Goal: Information Seeking & Learning: Learn about a topic

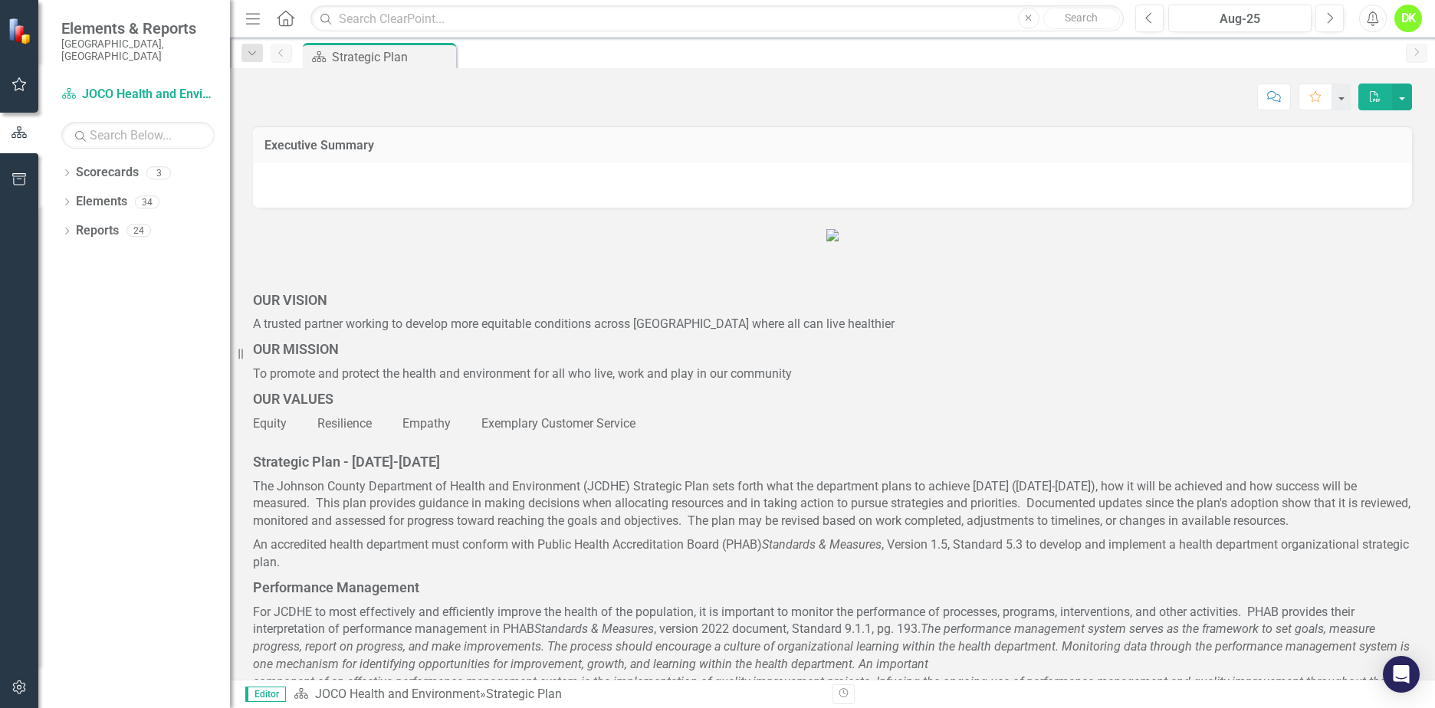
click at [67, 169] on icon at bounding box center [67, 172] width 4 height 7
click at [76, 195] on div "Dropdown" at bounding box center [74, 201] width 11 height 13
click at [152, 251] on link "DHE Dept Operations PM Scorecard" at bounding box center [165, 260] width 130 height 18
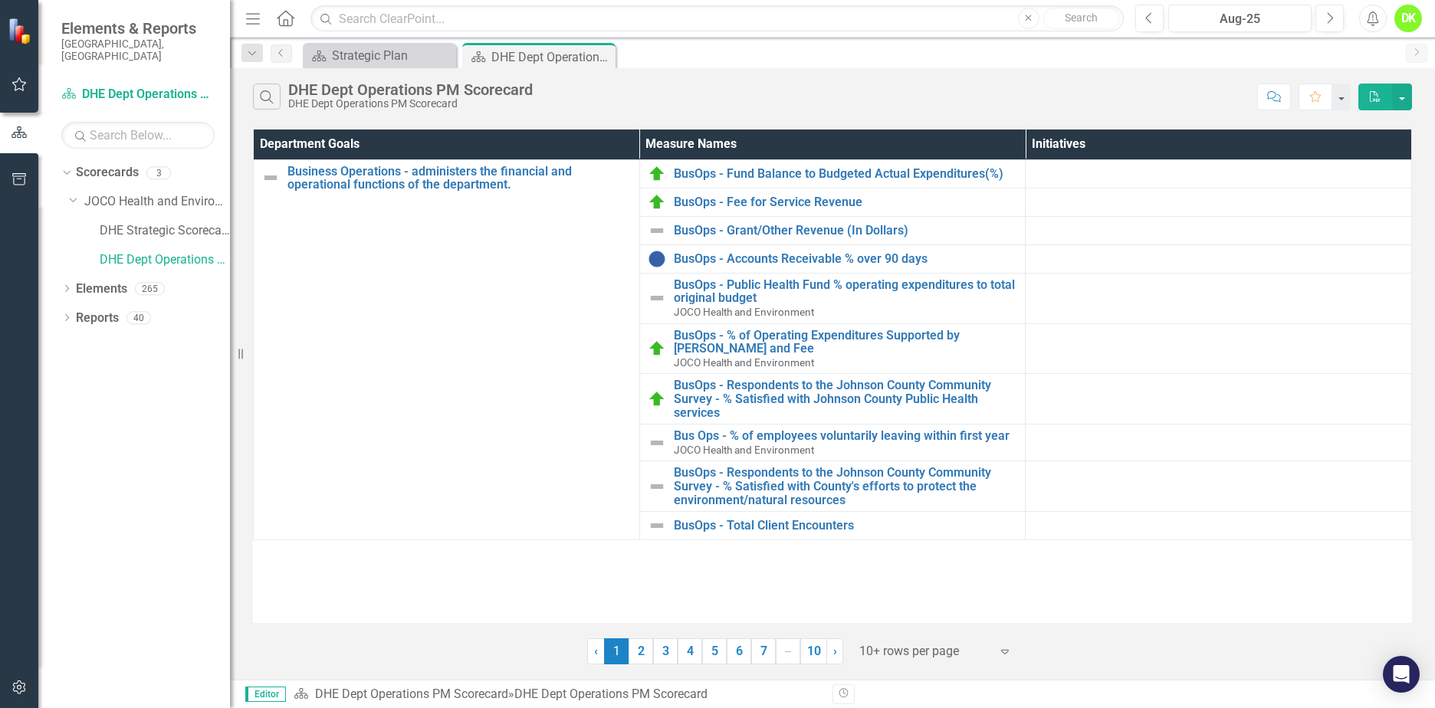
click at [649, 652] on link "2" at bounding box center [640, 651] width 25 height 26
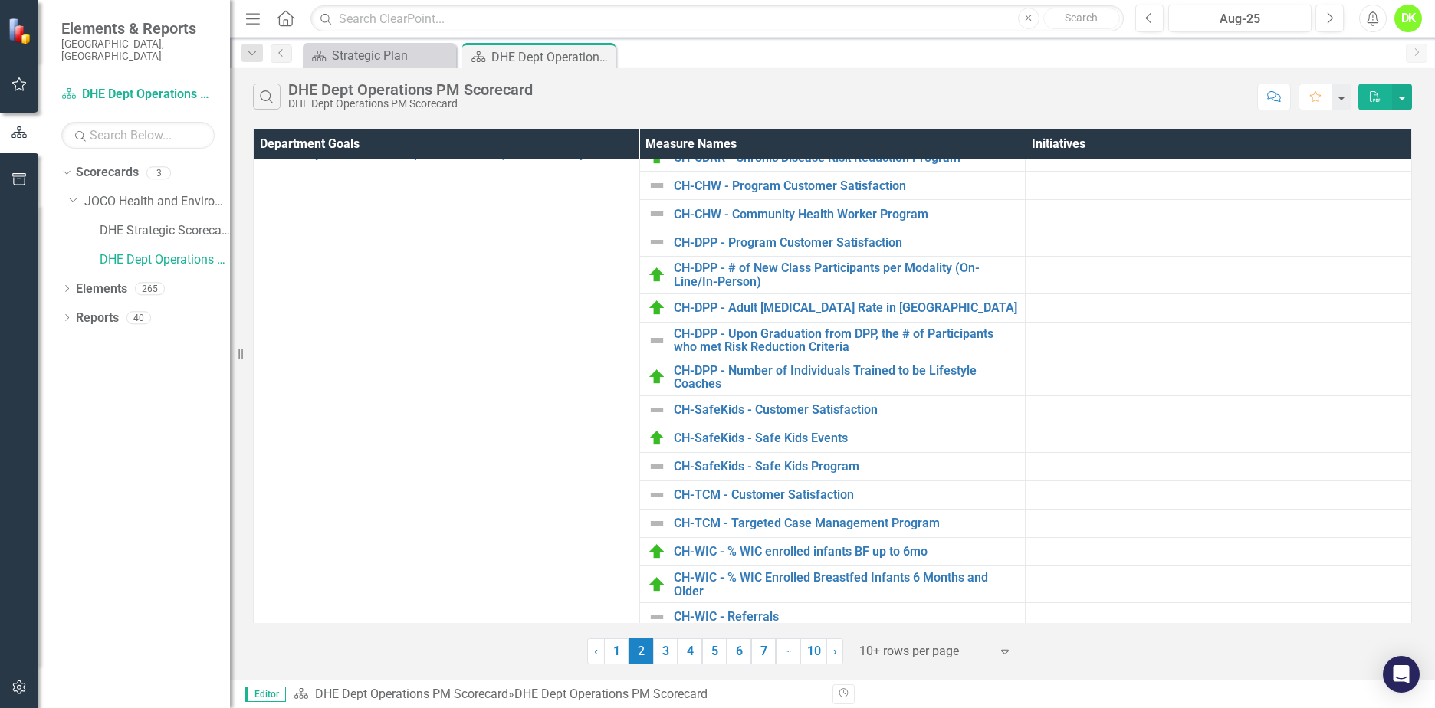
scroll to position [192, 0]
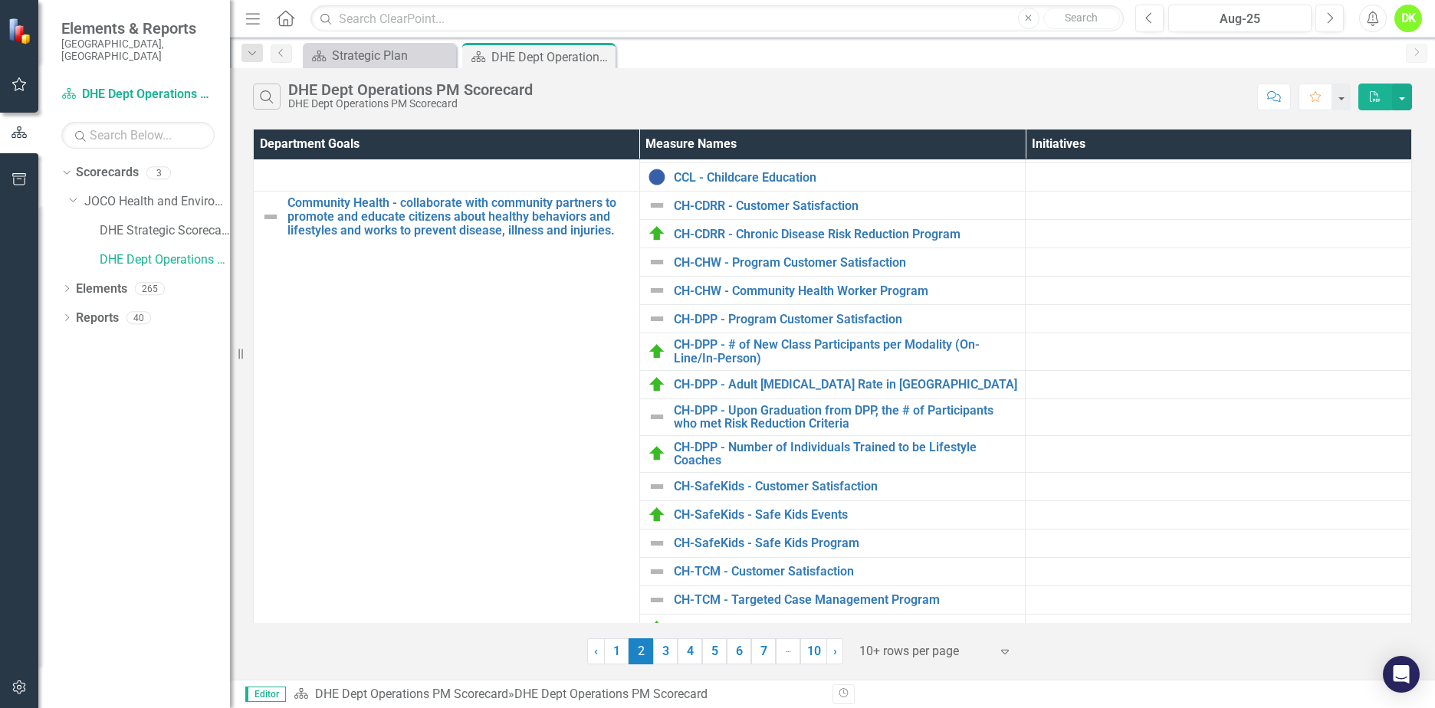
click at [855, 298] on div "CH-CHW - Community Health Worker Program" at bounding box center [833, 290] width 370 height 18
click at [850, 290] on link "CH-CHW - Community Health Worker Program" at bounding box center [846, 291] width 344 height 14
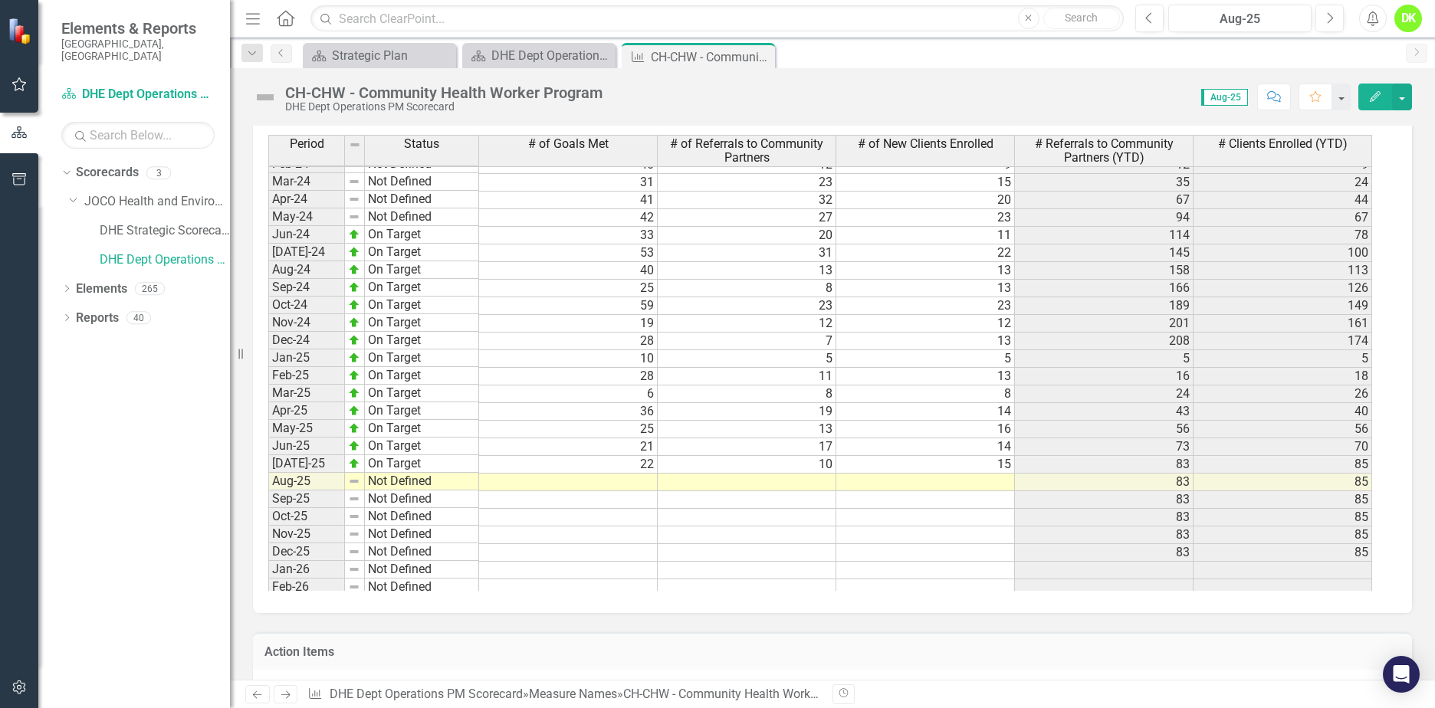
scroll to position [1885, 0]
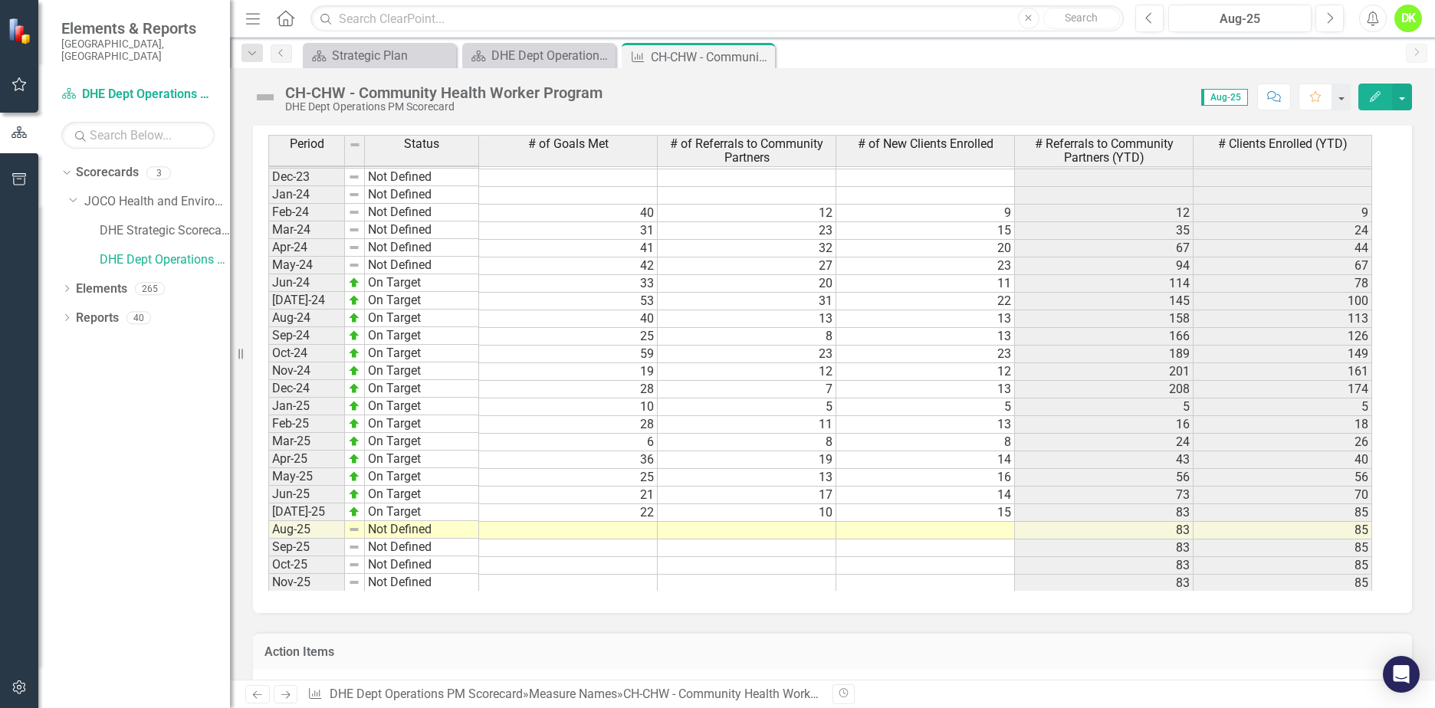
click at [0, 0] on icon "Close" at bounding box center [0, 0] width 0 height 0
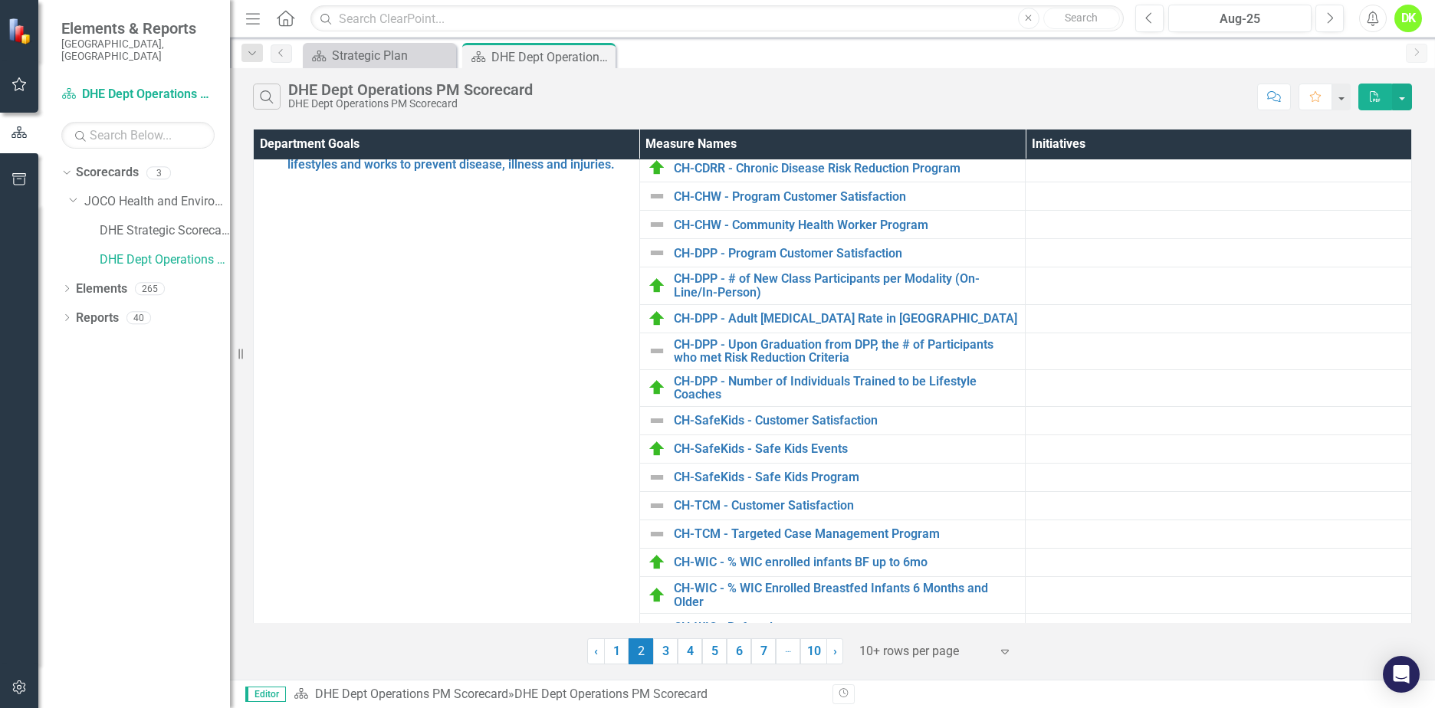
scroll to position [307, 0]
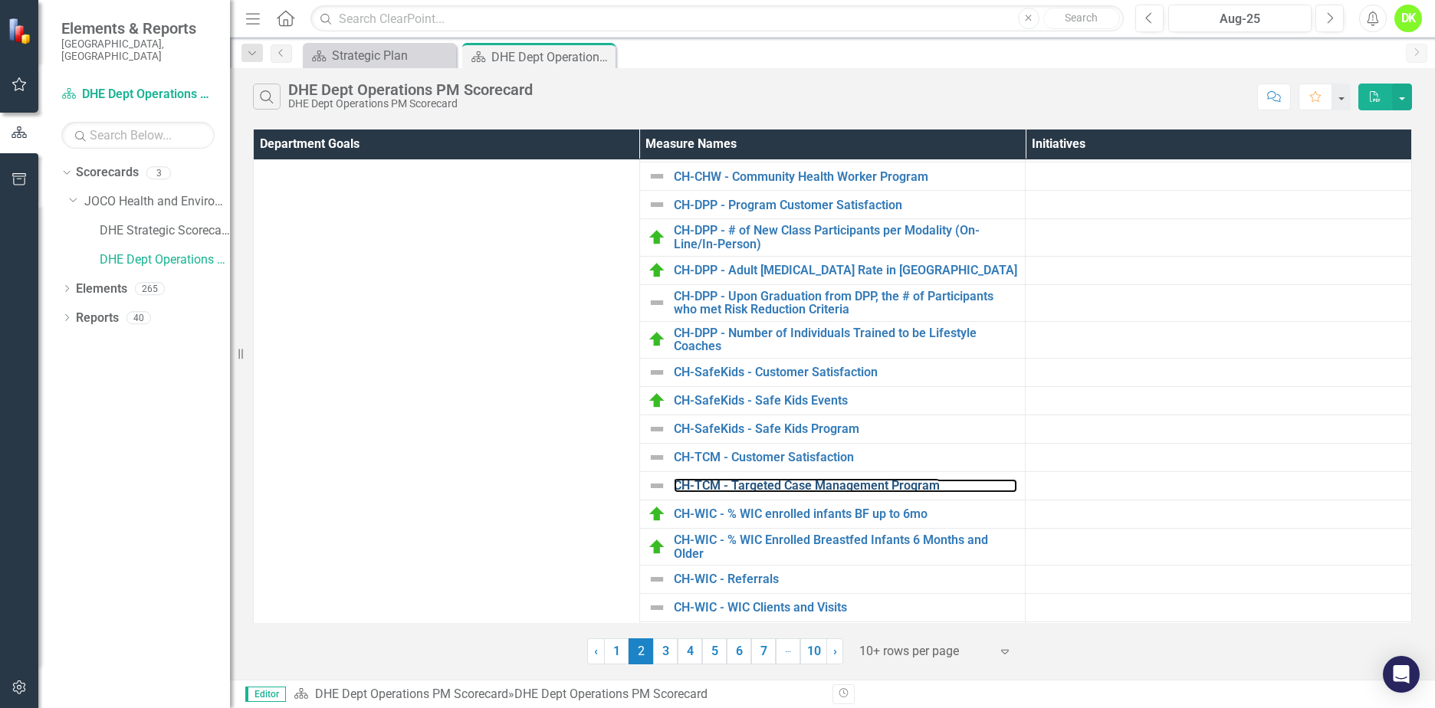
click at [776, 484] on link "CH-TCM - Targeted Case Management Program" at bounding box center [846, 486] width 344 height 14
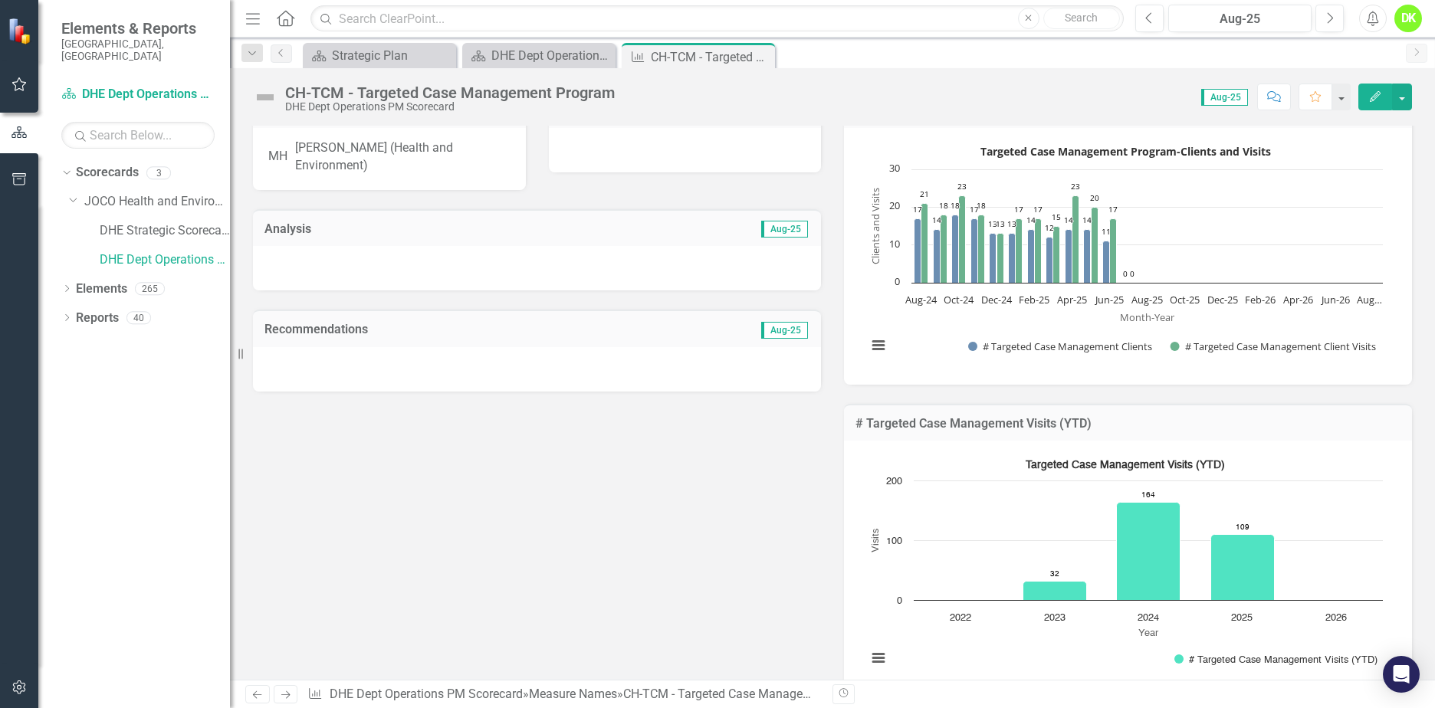
scroll to position [77, 0]
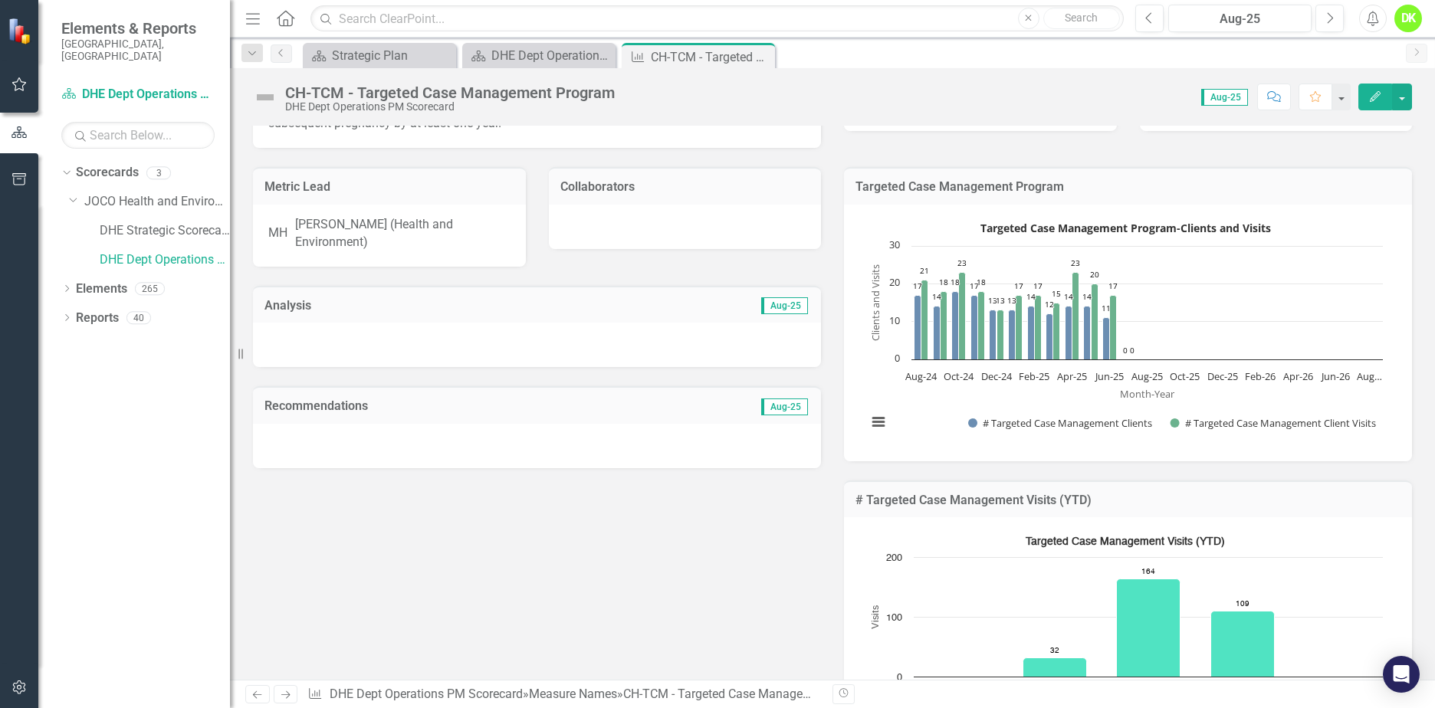
click at [0, 0] on icon at bounding box center [0, 0] width 0 height 0
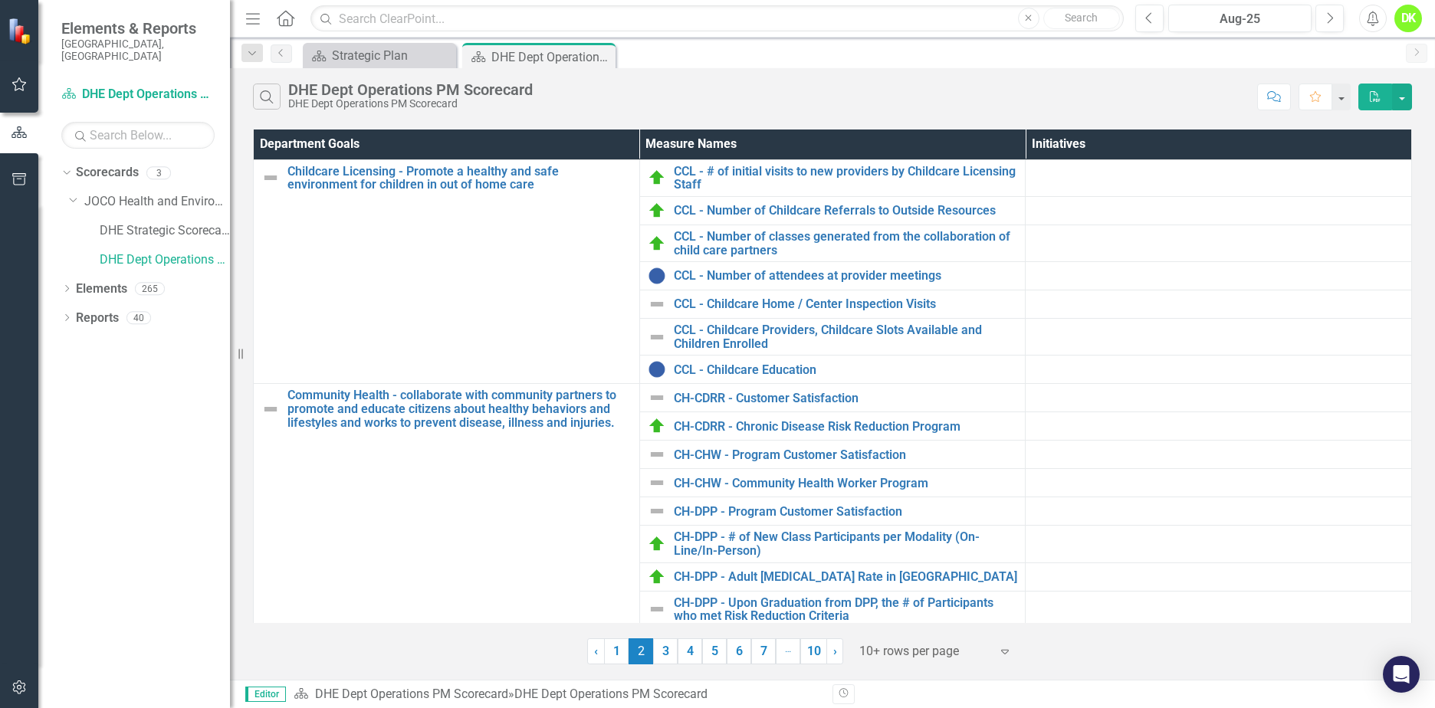
click at [672, 651] on link "3" at bounding box center [665, 651] width 25 height 26
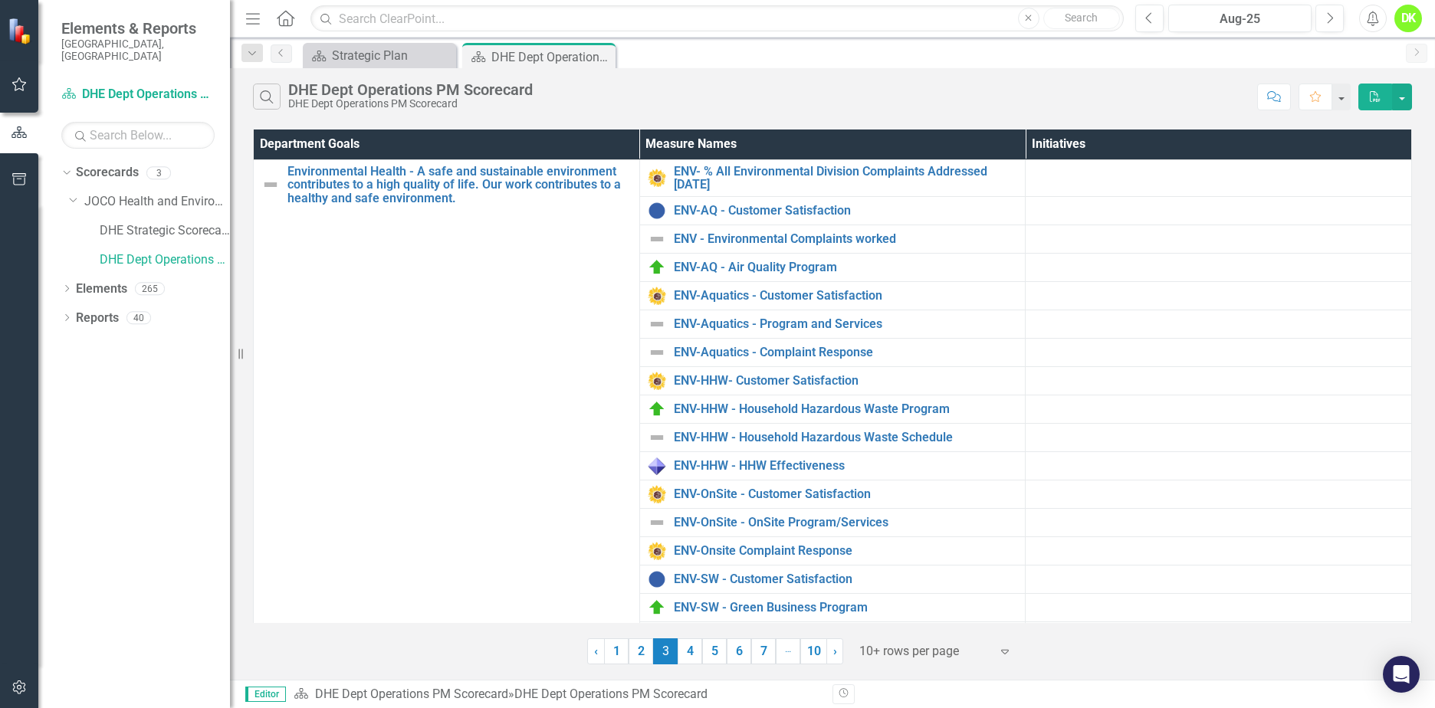
click at [692, 645] on link "4" at bounding box center [689, 651] width 25 height 26
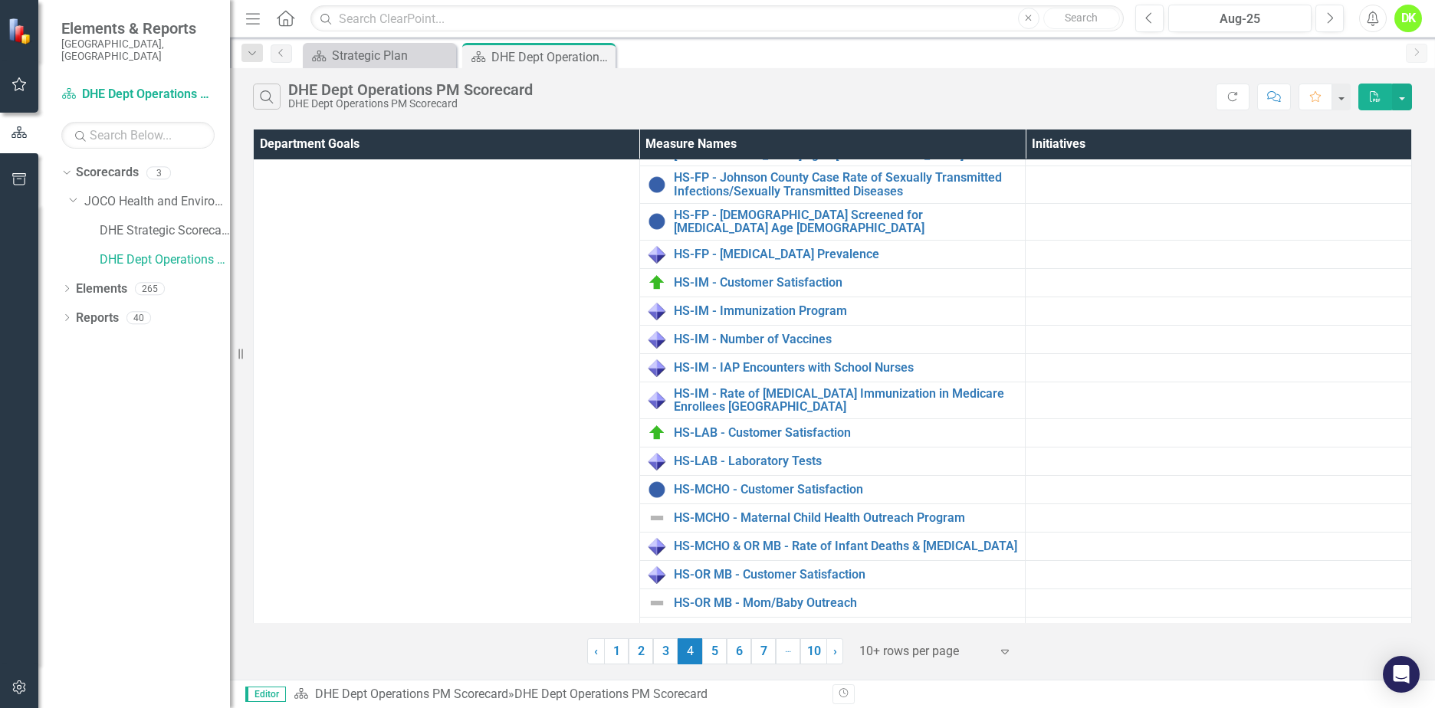
scroll to position [536, 0]
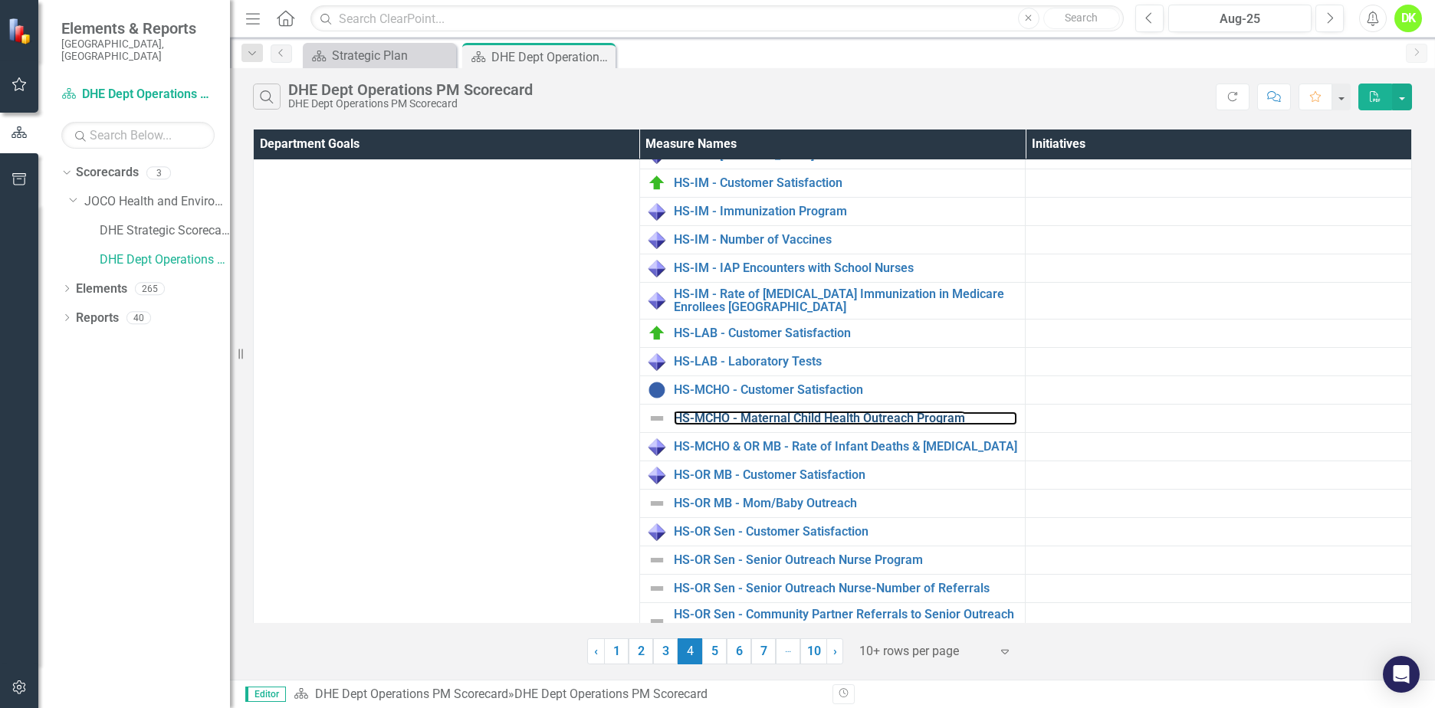
click at [773, 412] on link "HS-MCHO - Maternal Child Health Outreach Program" at bounding box center [846, 419] width 344 height 14
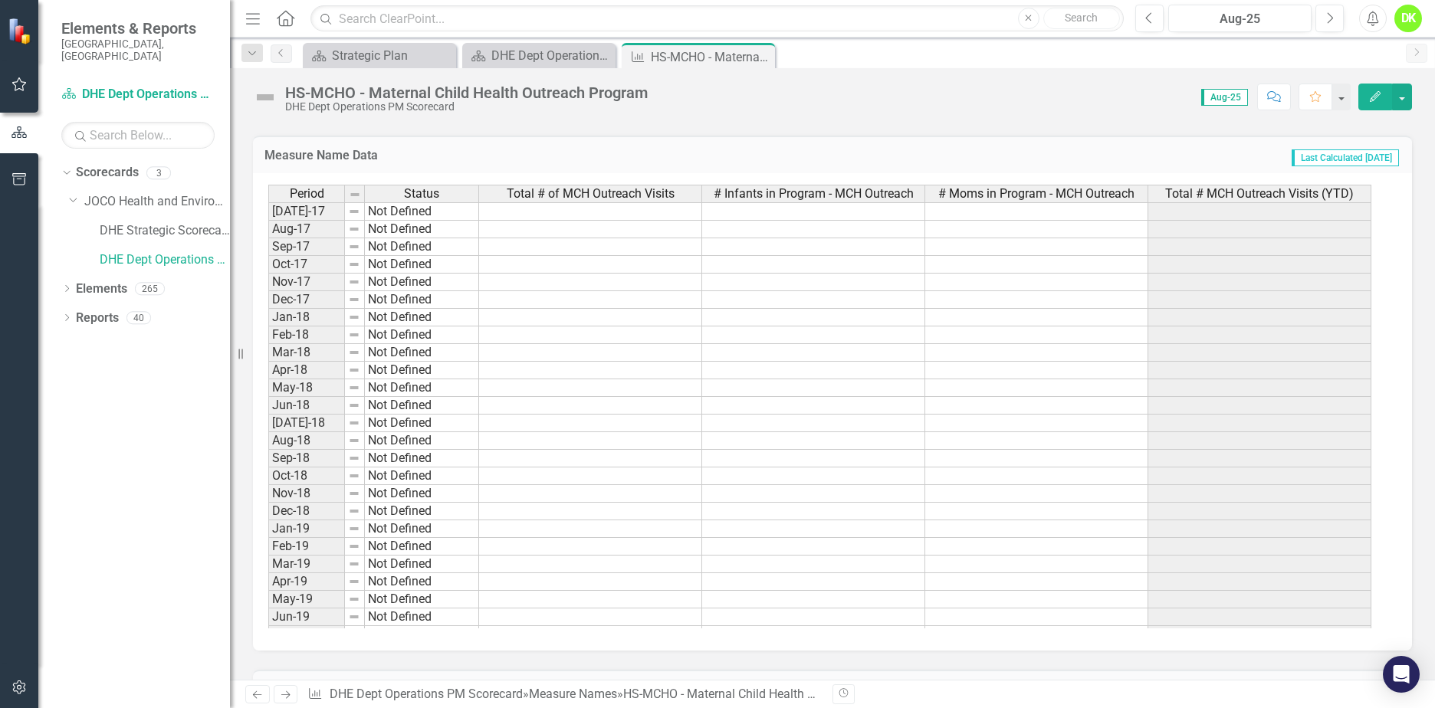
scroll to position [536, 0]
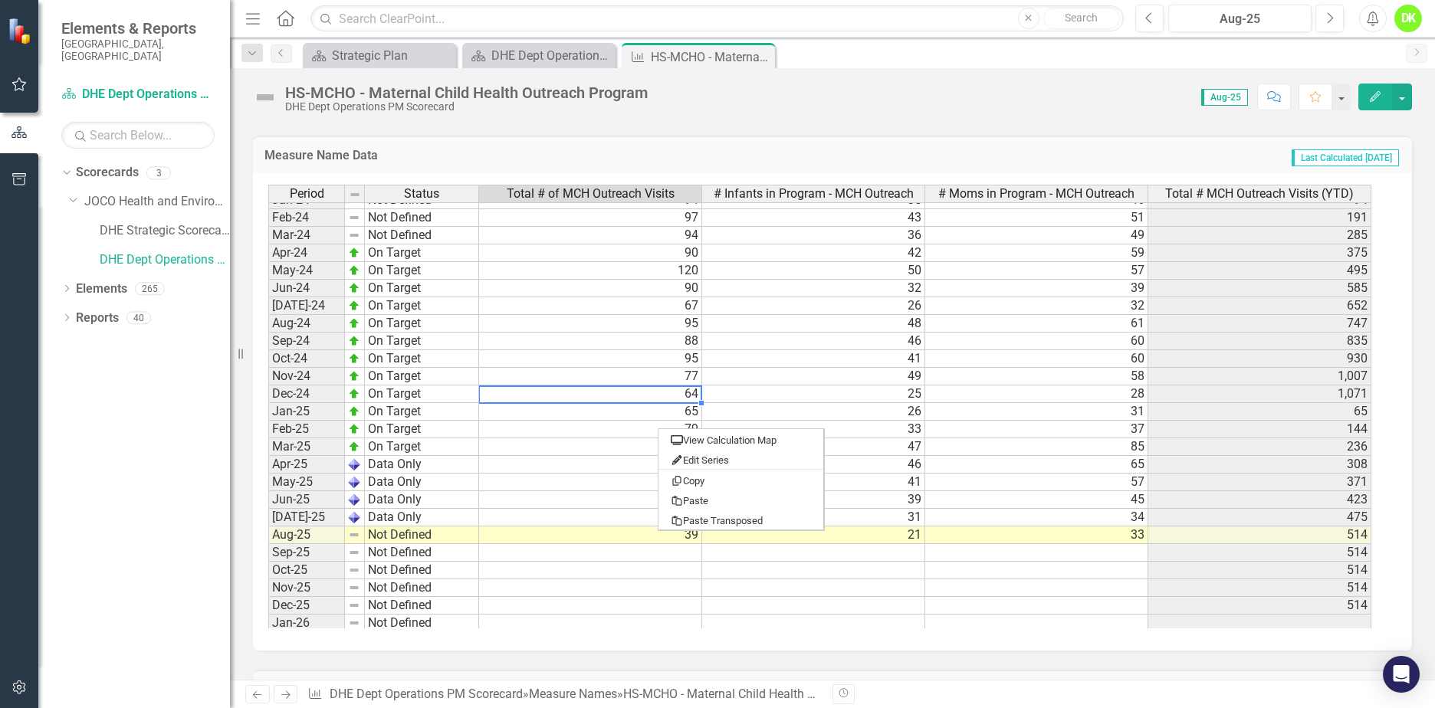
click at [823, 172] on div "Measure Name Data Last Calculated [DATE]" at bounding box center [832, 155] width 1159 height 38
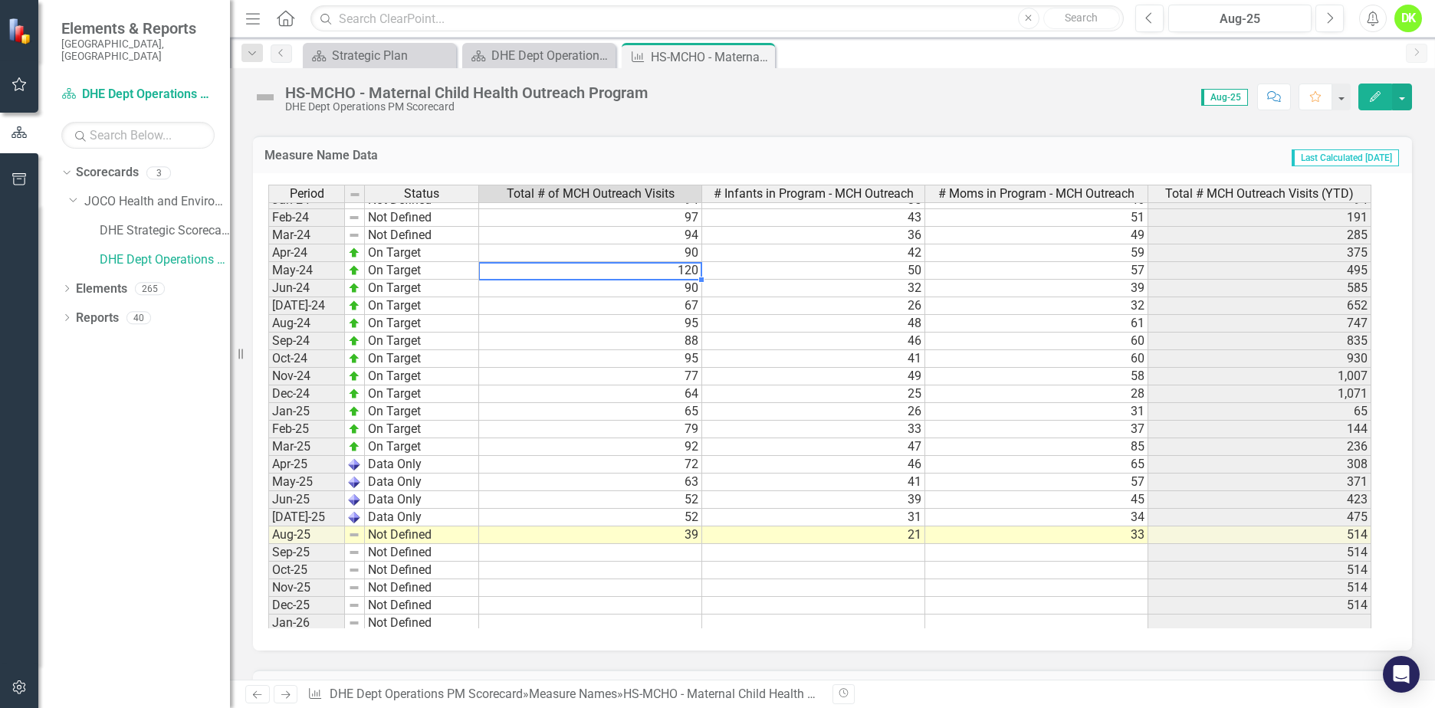
click at [667, 280] on td "120" at bounding box center [590, 271] width 223 height 18
click at [878, 167] on td "Last Calculated [DATE]" at bounding box center [1122, 157] width 556 height 20
click at [0, 0] on icon at bounding box center [0, 0] width 0 height 0
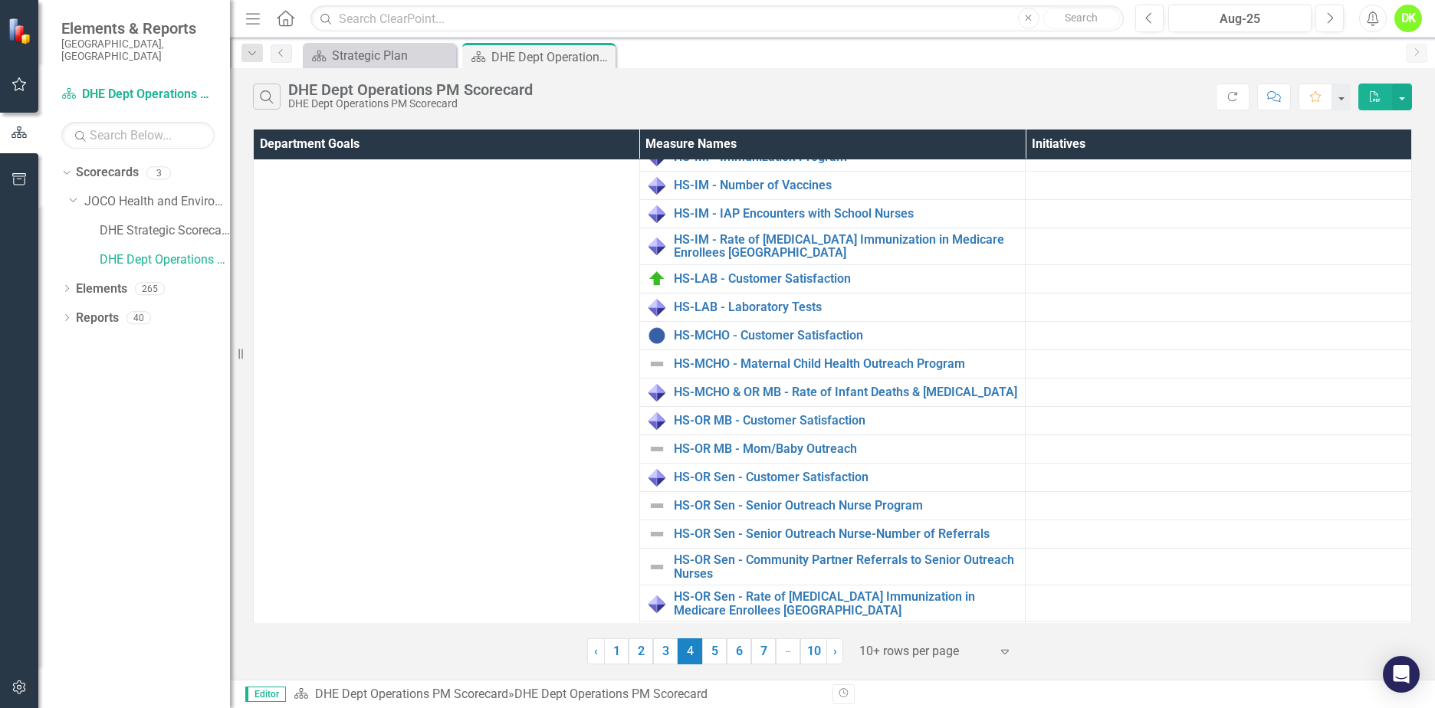
scroll to position [675, 0]
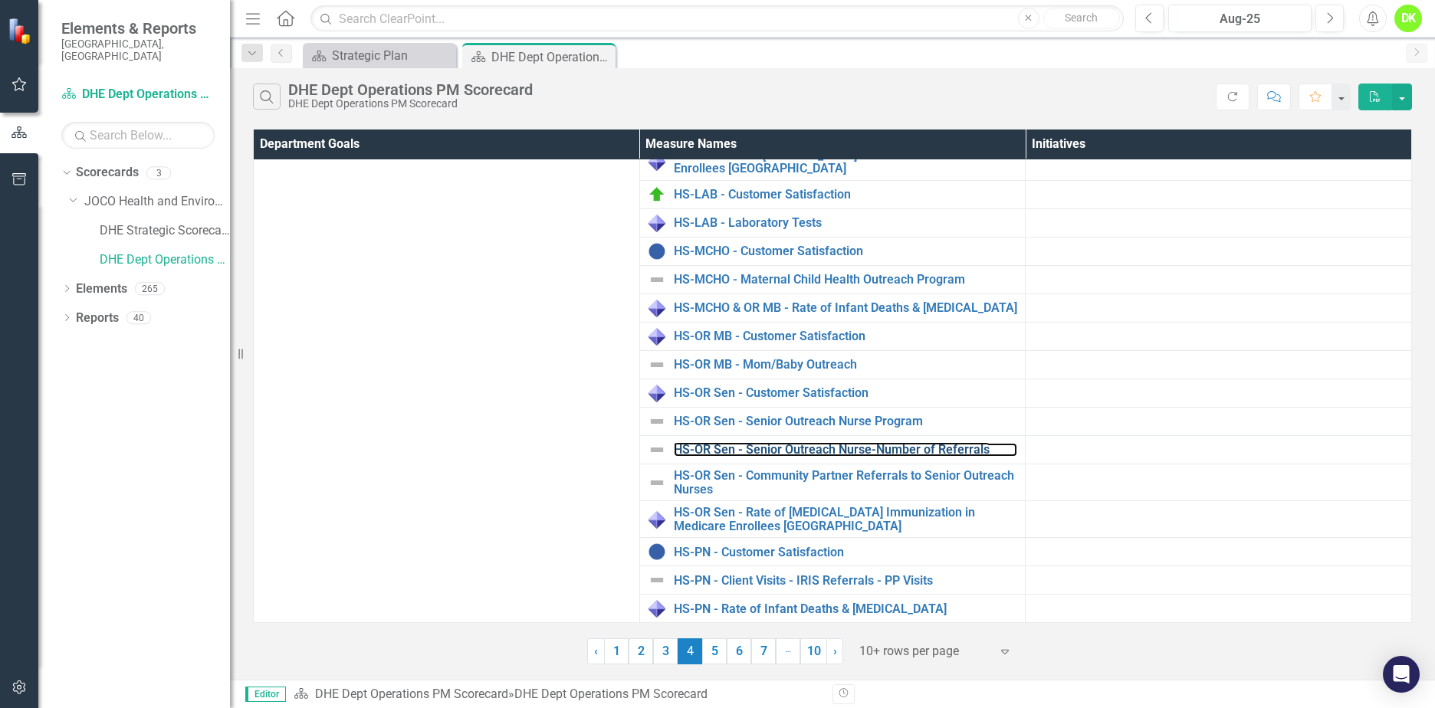
click at [769, 447] on link "HS-OR Sen - Senior Outreach Nurse-Number of Referrals" at bounding box center [846, 450] width 344 height 14
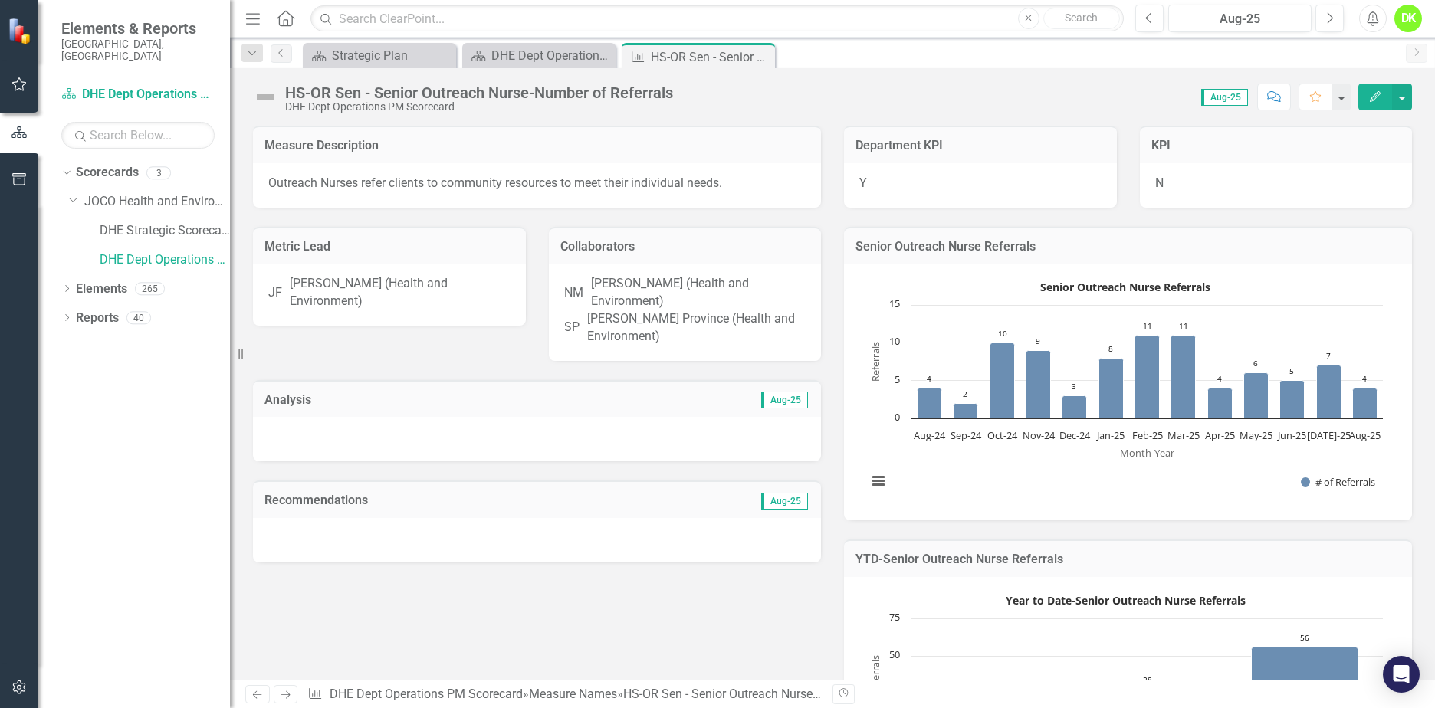
click at [0, 0] on icon "Close" at bounding box center [0, 0] width 0 height 0
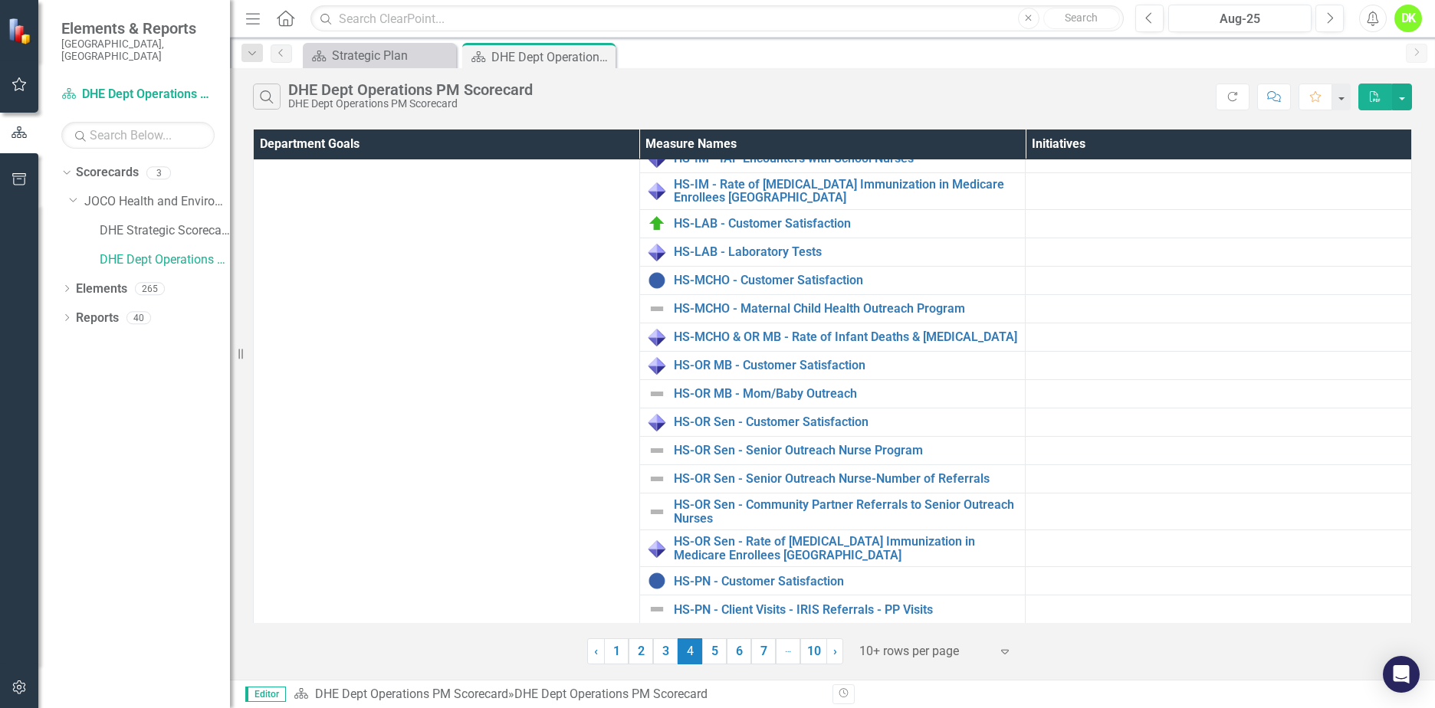
scroll to position [675, 0]
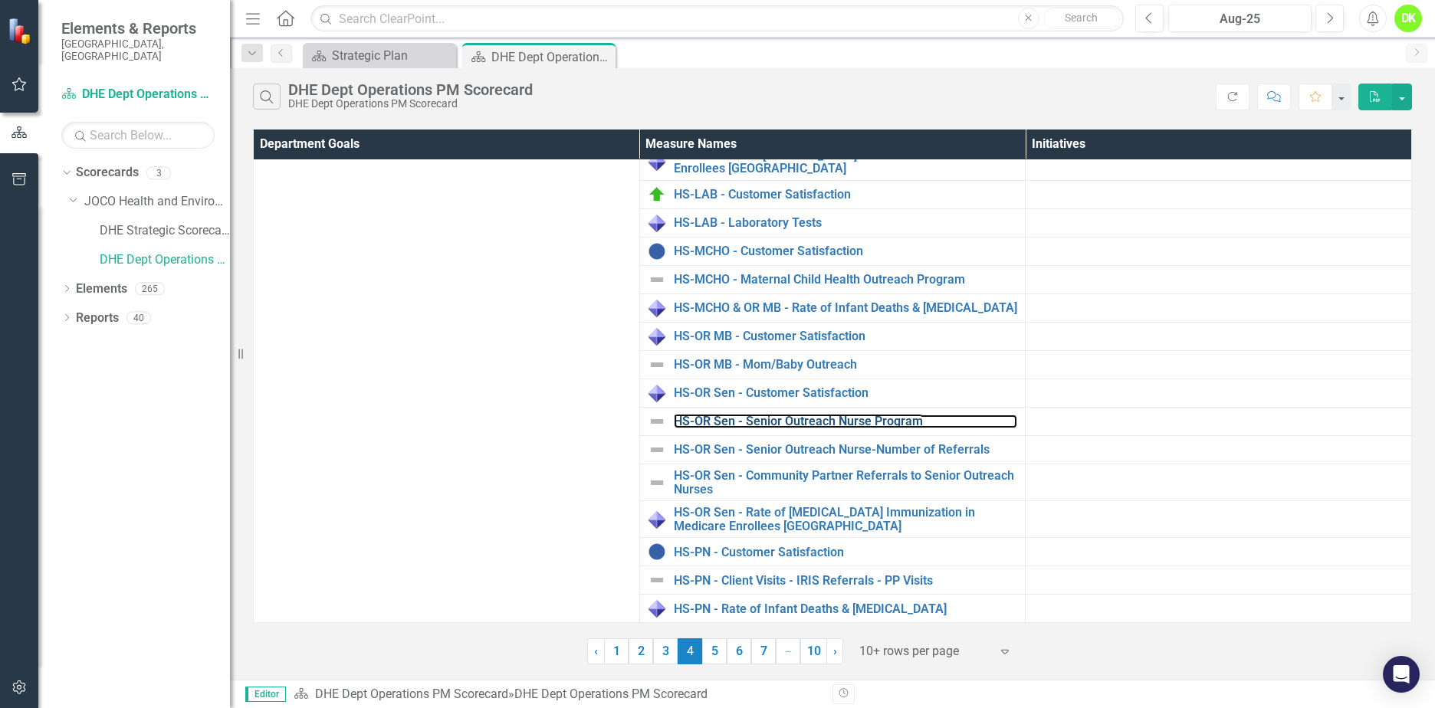
click at [864, 418] on link "HS-OR Sen - Senior Outreach Nurse Program" at bounding box center [846, 422] width 344 height 14
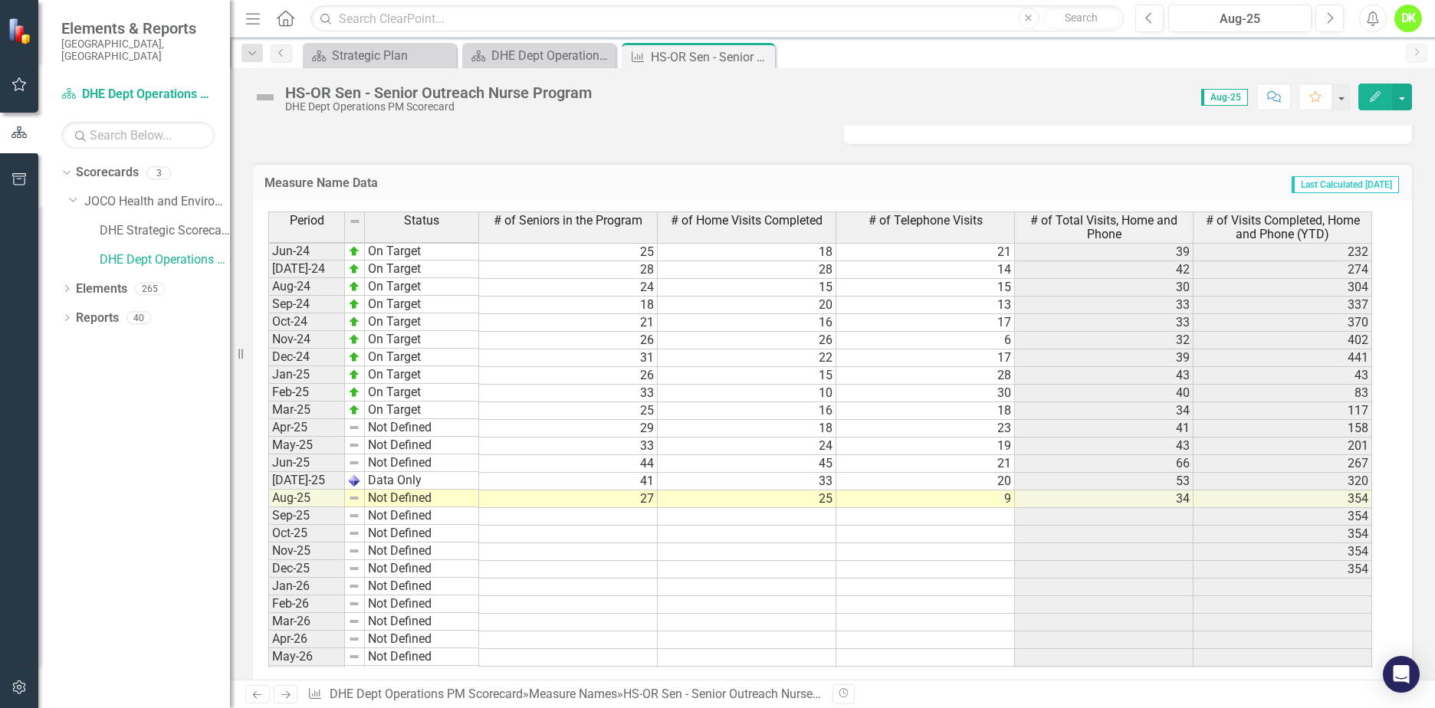
scroll to position [613, 0]
